Goal: Task Accomplishment & Management: Complete application form

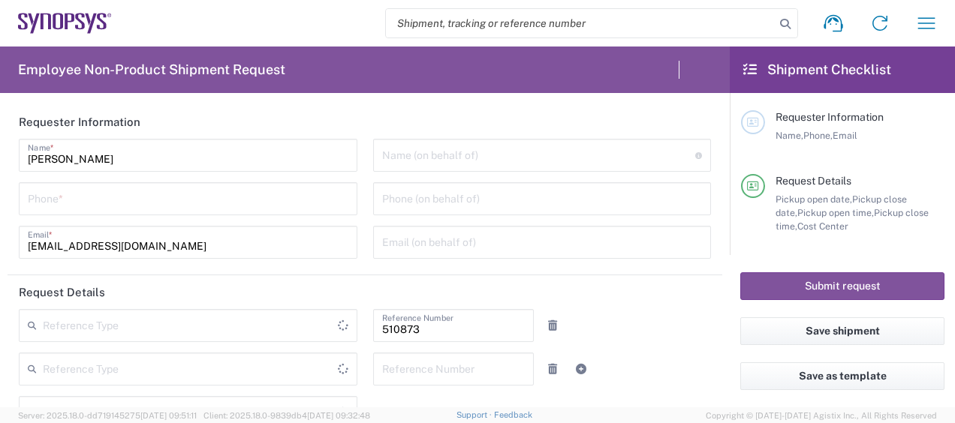
type input "Department"
type input "IN20, SG, MSIP2, R&D 510873"
type input "Delivered at Place"
type input "[GEOGRAPHIC_DATA]"
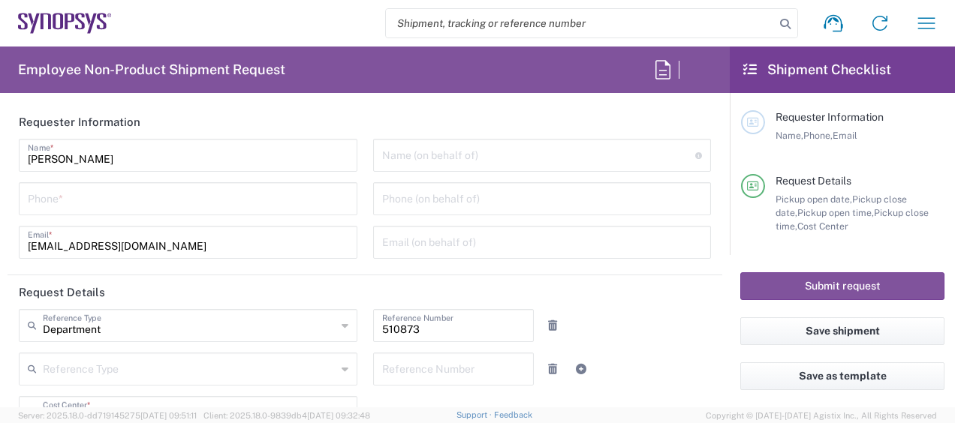
type input "[GEOGRAPHIC_DATA]"
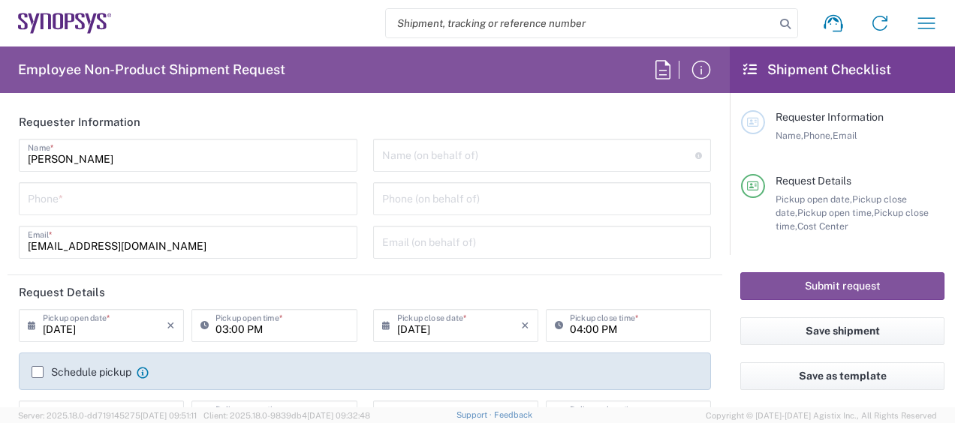
type input "Noida DLF IN62"
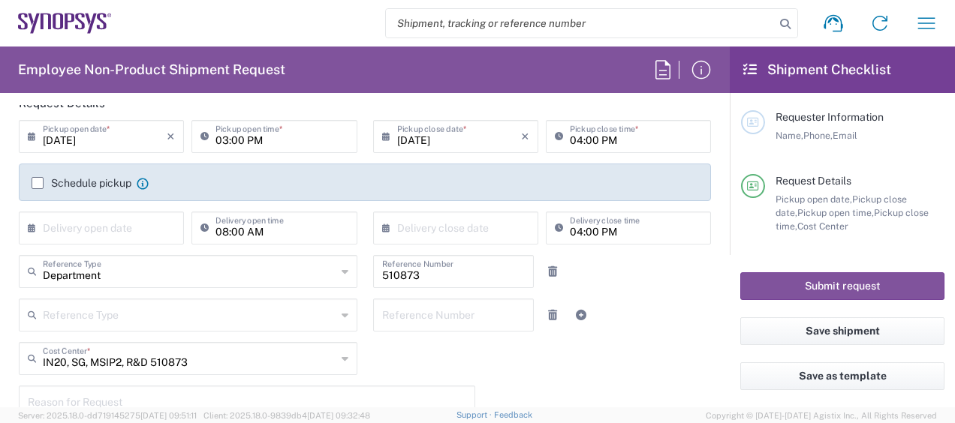
scroll to position [225, 0]
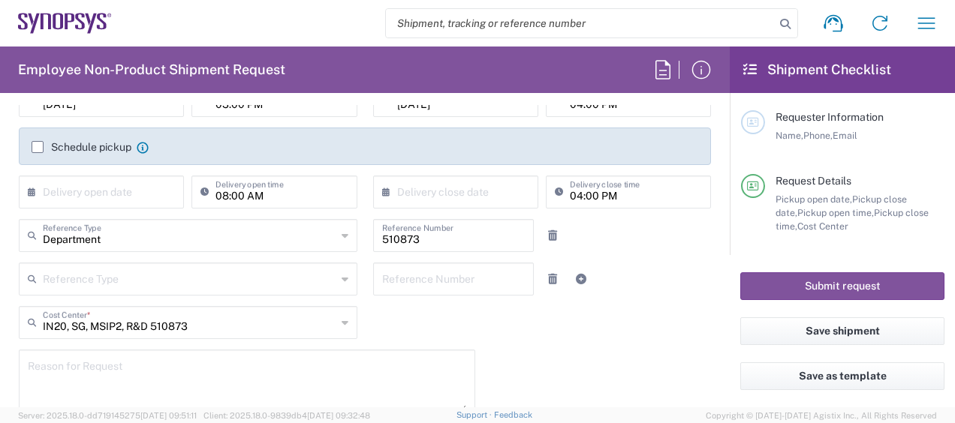
click at [83, 198] on input "text" at bounding box center [105, 191] width 124 height 26
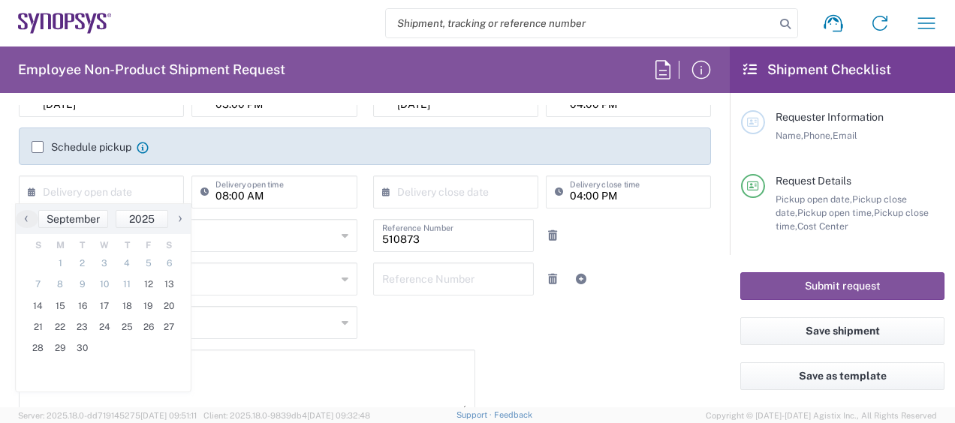
click at [248, 143] on agx-checkbox-control "Schedule pickup When scheduling a pickup please be sure to meet the following c…" at bounding box center [365, 147] width 667 height 14
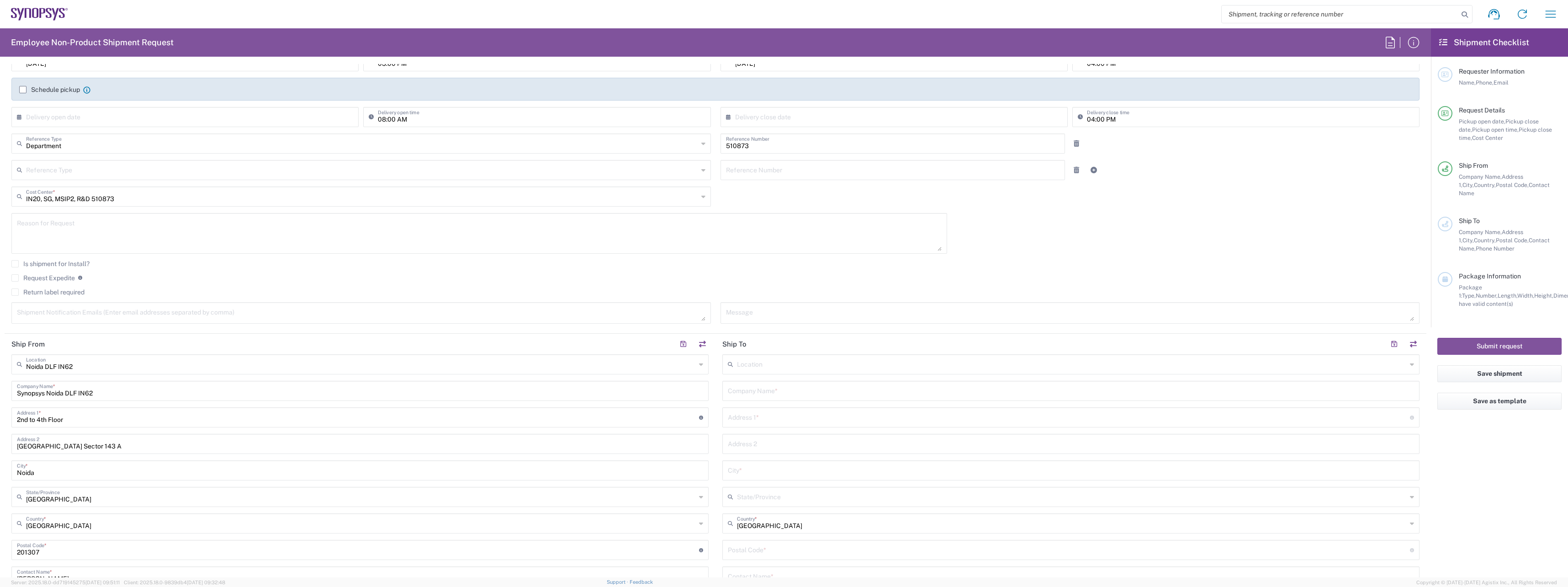
click at [581, 148] on input "510873" at bounding box center [893, 142] width 334 height 16
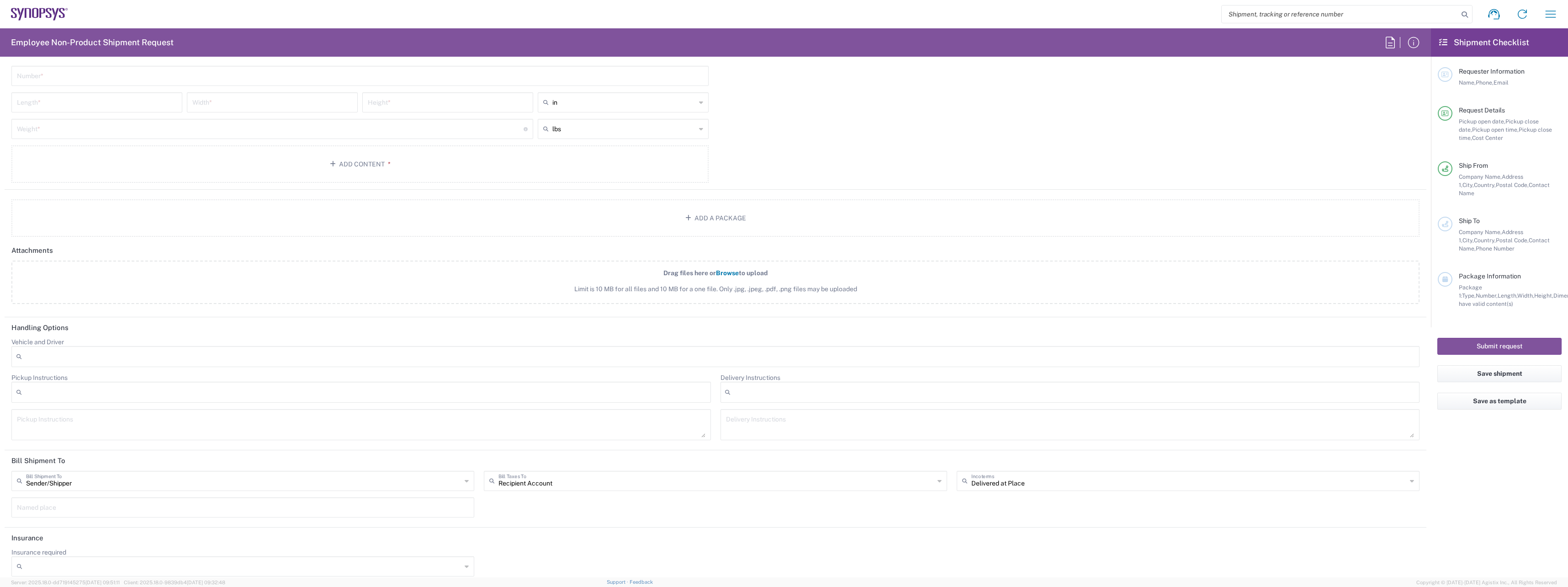
scroll to position [890, 0]
click at [97, 258] on input "text" at bounding box center [243, 471] width 435 height 16
click at [66, 258] on span "Sender/Shipper" at bounding box center [242, 491] width 459 height 14
click at [66, 258] on input "text" at bounding box center [243, 471] width 435 height 16
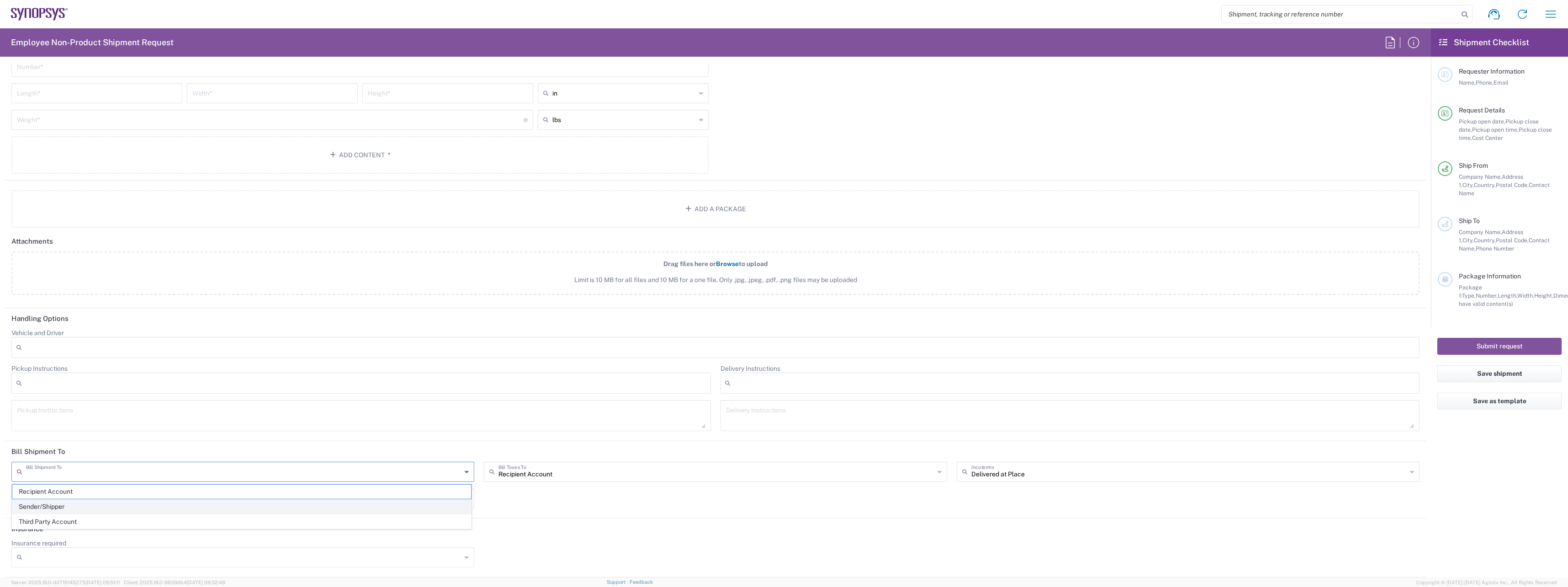
click at [53, 258] on span "Sender/Shipper" at bounding box center [242, 506] width 459 height 14
type input "Sender/Shipper"
click at [567, 258] on input "text" at bounding box center [716, 471] width 435 height 16
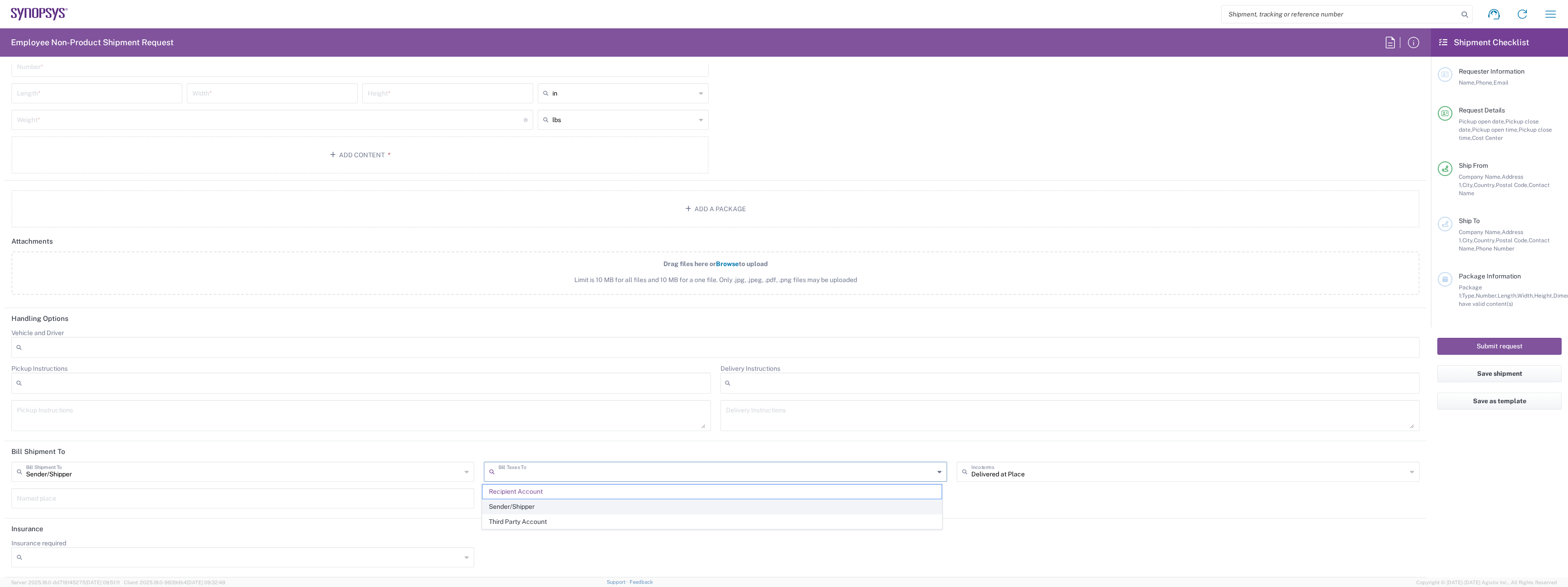
click at [537, 258] on span "Sender/Shipper" at bounding box center [712, 506] width 459 height 14
type input "Sender/Shipper"
